Goal: Information Seeking & Learning: Learn about a topic

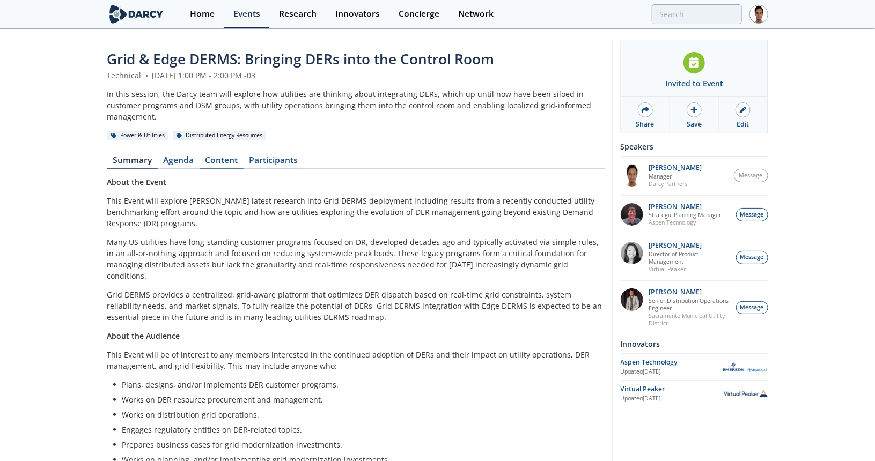
click at [216, 139] on div "Grid & Edge DERMS: Bringing DERs into the Control Room Technical • [DATE] 1:00 …" at bounding box center [356, 310] width 498 height 522
click at [219, 156] on link "Content" at bounding box center [221, 162] width 44 height 13
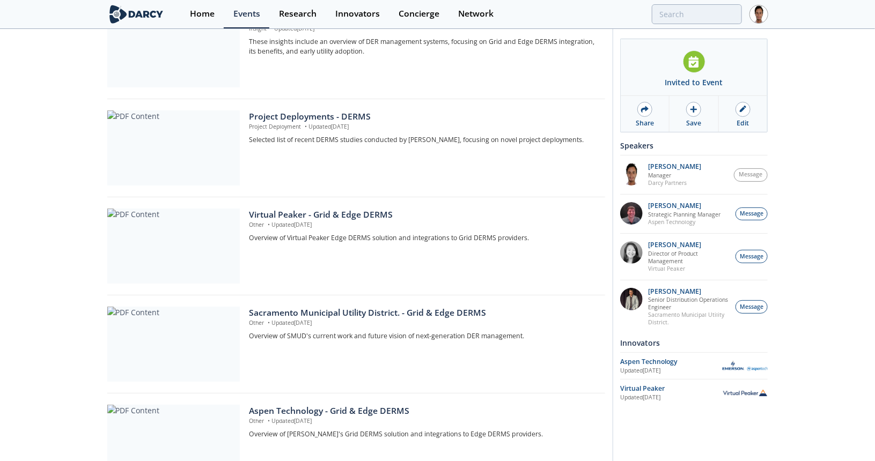
scroll to position [155, 0]
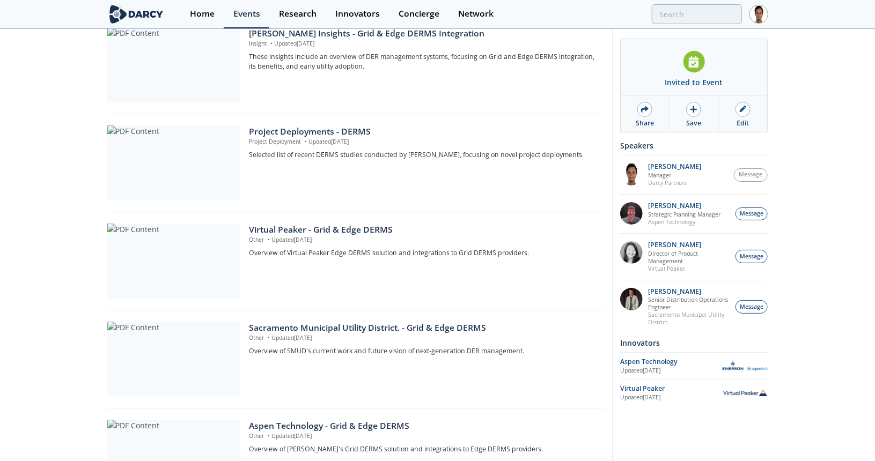
click at [409, 316] on div "Sacramento Municipal Utility District. - Grid & Edge DERMS Other • Updated [DAT…" at bounding box center [356, 362] width 498 height 93
click at [412, 322] on div "Sacramento Municipal Utility District. - Grid & Edge DERMS" at bounding box center [423, 328] width 348 height 13
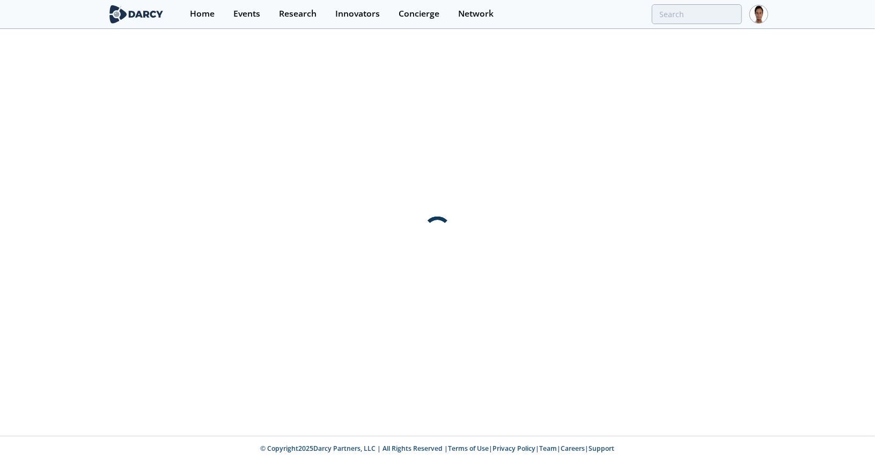
scroll to position [0, 0]
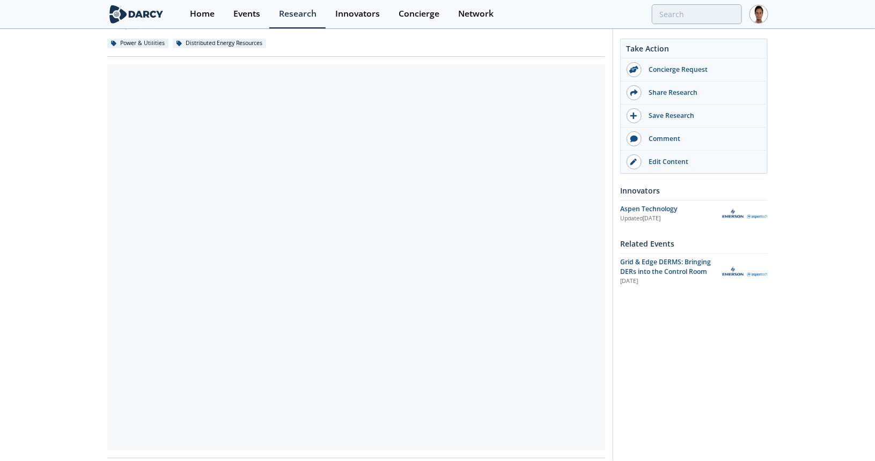
scroll to position [107, 0]
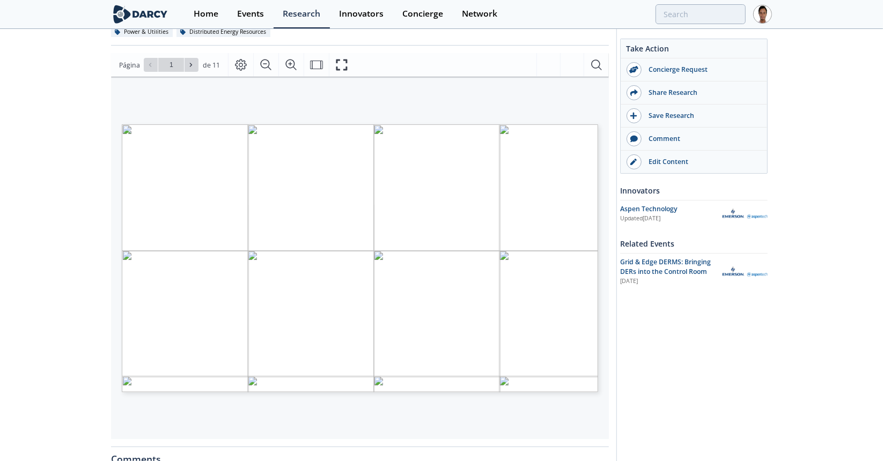
type input "2"
type input "3"
type input "4"
type input "5"
